Goal: Navigation & Orientation: Find specific page/section

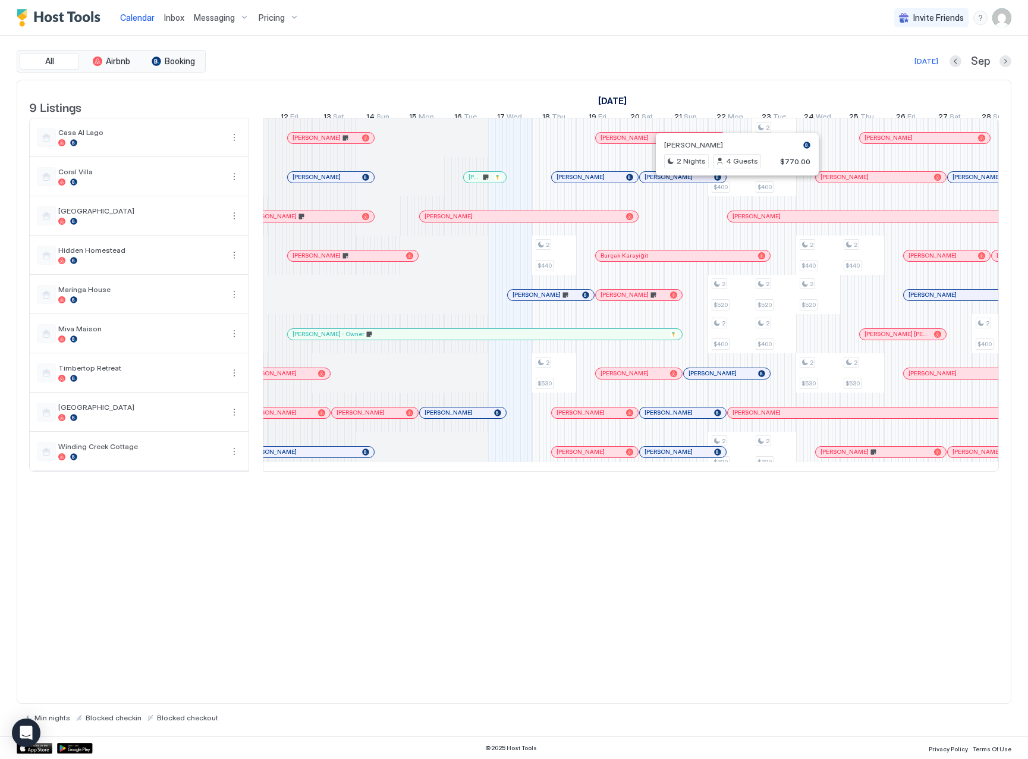
scroll to position [0, 467]
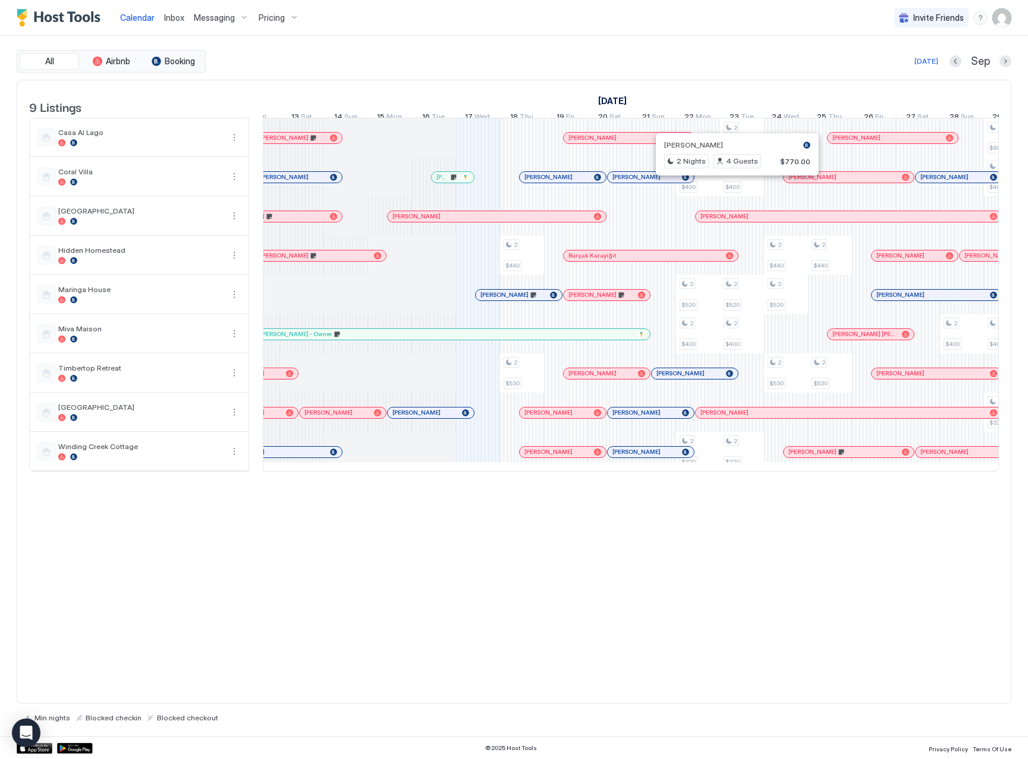
click at [166, 21] on span "Inbox" at bounding box center [174, 17] width 20 height 10
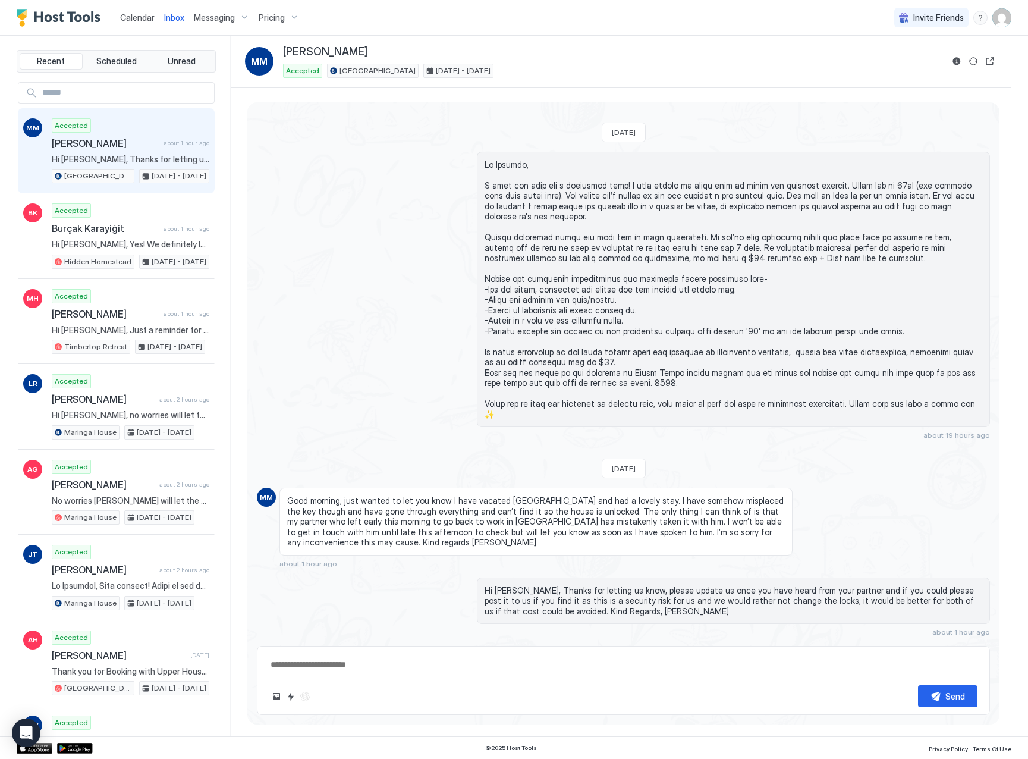
click at [139, 14] on span "Calendar" at bounding box center [137, 17] width 34 height 10
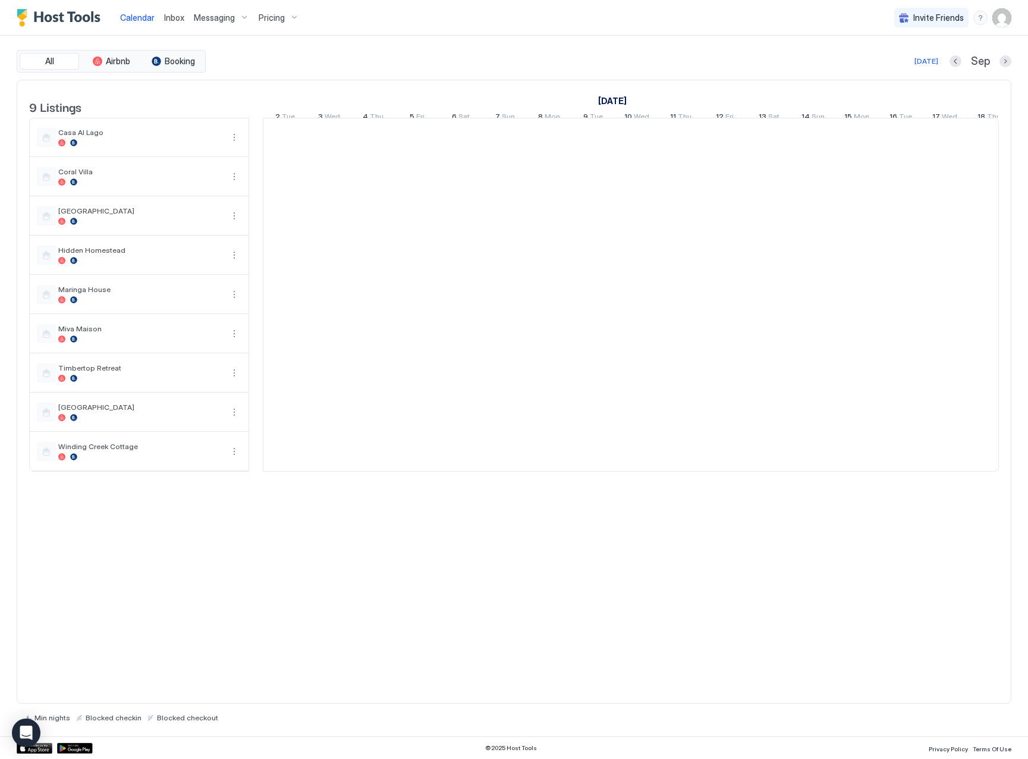
scroll to position [0, 661]
